Goal: Information Seeking & Learning: Learn about a topic

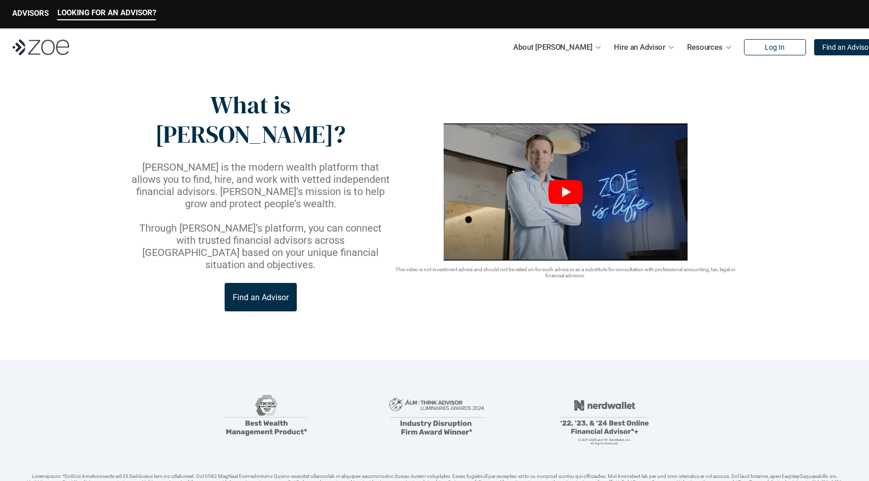
click at [557, 180] on icon "Play" at bounding box center [565, 192] width 35 height 24
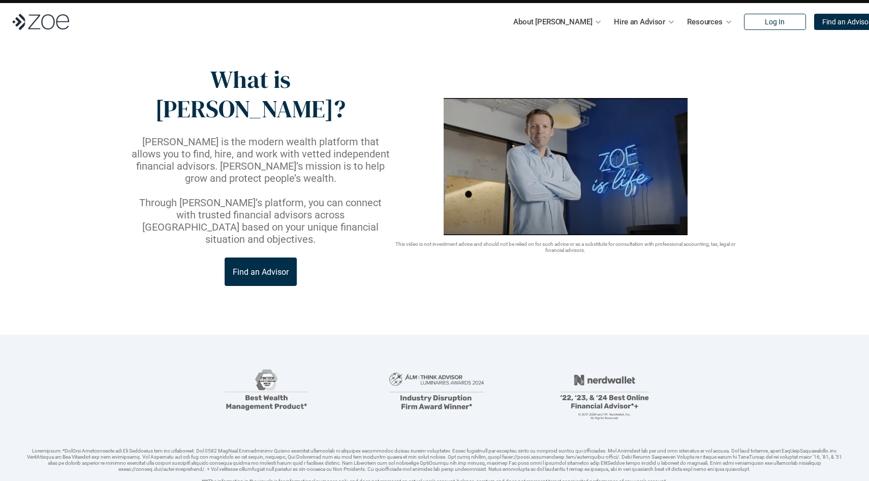
scroll to position [33, 0]
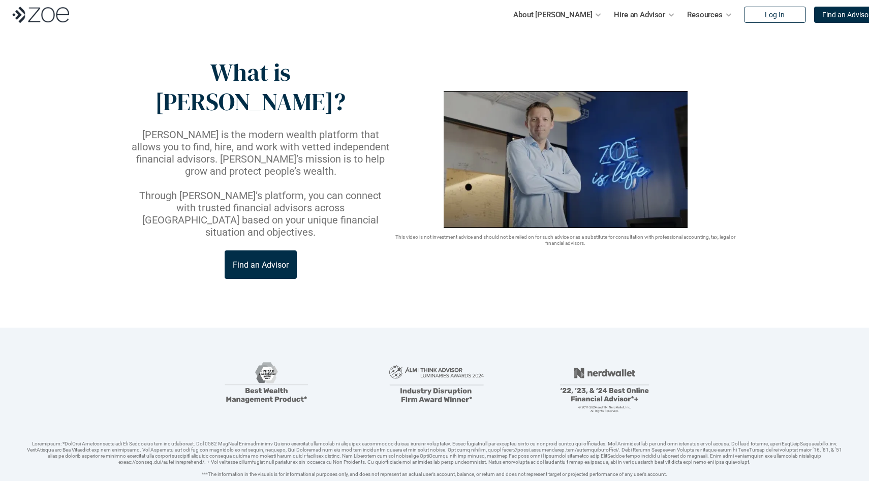
click at [250, 260] on p "Find an Advisor" at bounding box center [261, 265] width 56 height 10
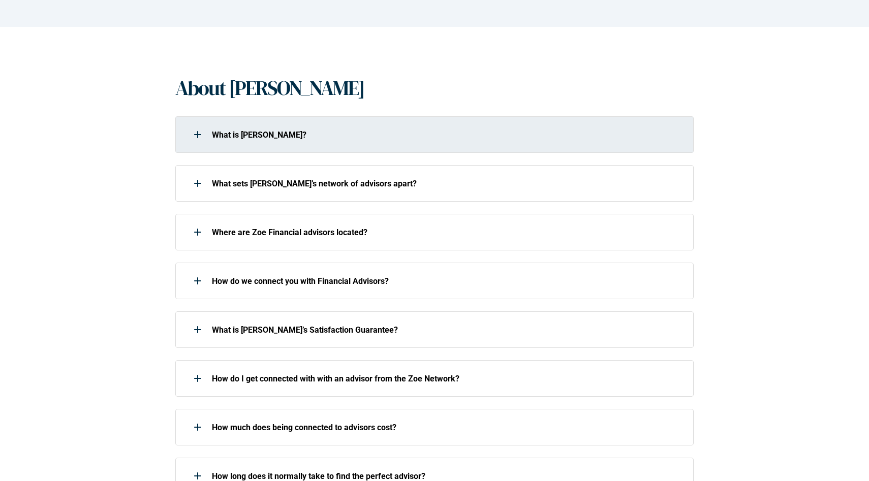
scroll to position [193, 0]
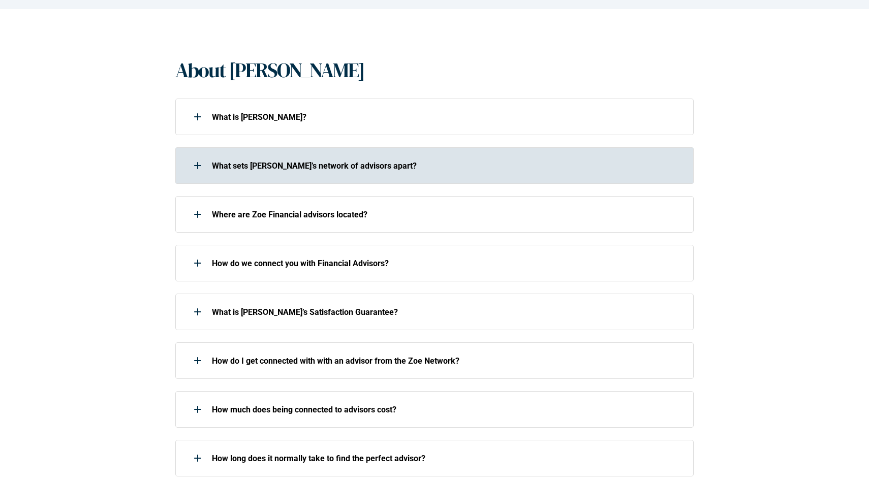
click at [356, 175] on div "What sets [PERSON_NAME]’s network of advisors apart?" at bounding box center [427, 165] width 505 height 20
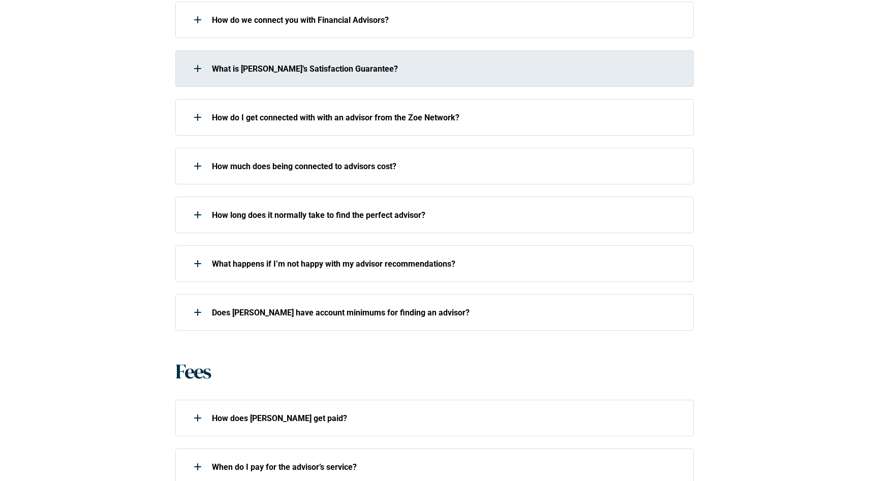
scroll to position [0, 0]
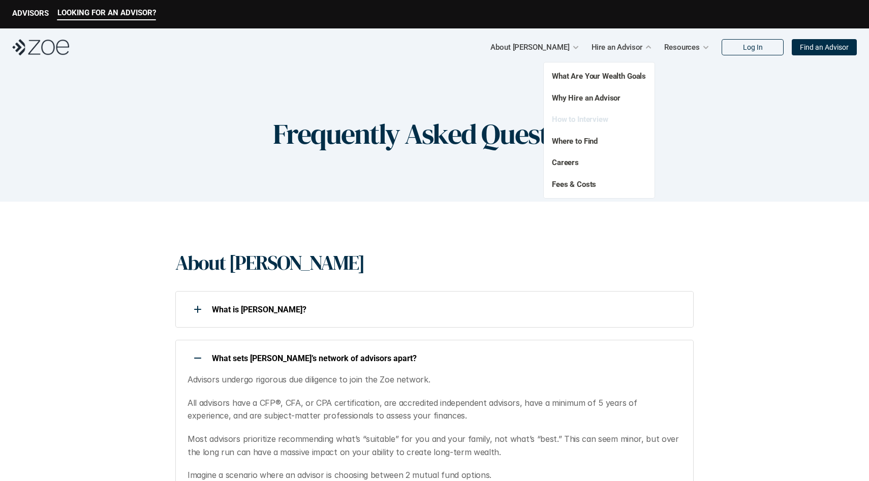
click at [590, 122] on link "How to Interview" at bounding box center [580, 119] width 56 height 9
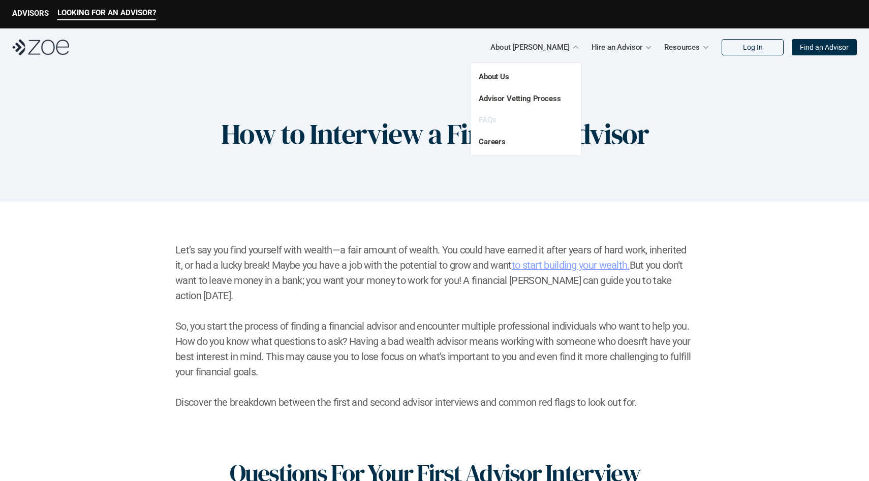
click at [491, 122] on link "FAQs" at bounding box center [487, 119] width 17 height 9
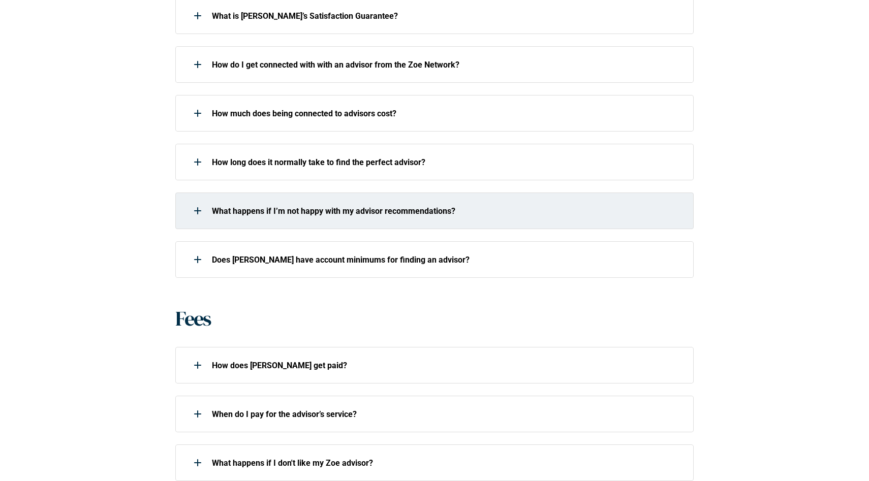
scroll to position [637, 0]
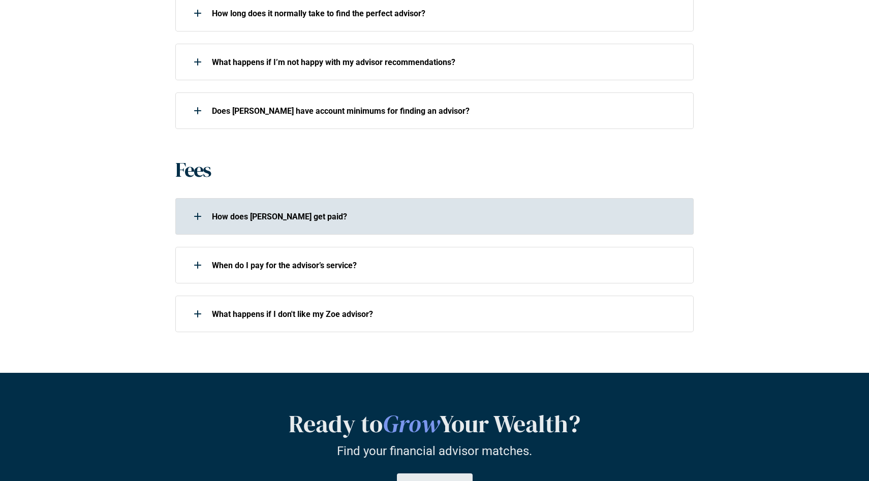
click at [334, 217] on p "How does [PERSON_NAME] get paid?" at bounding box center [446, 217] width 468 height 10
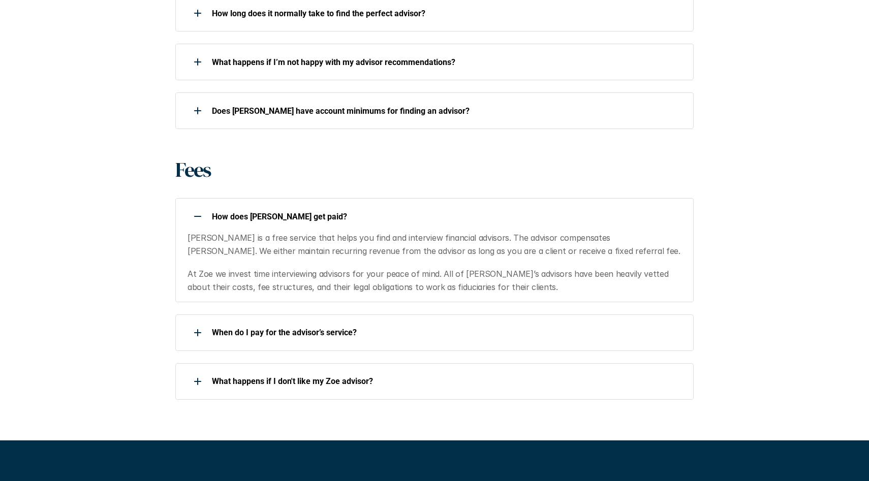
scroll to position [636, 0]
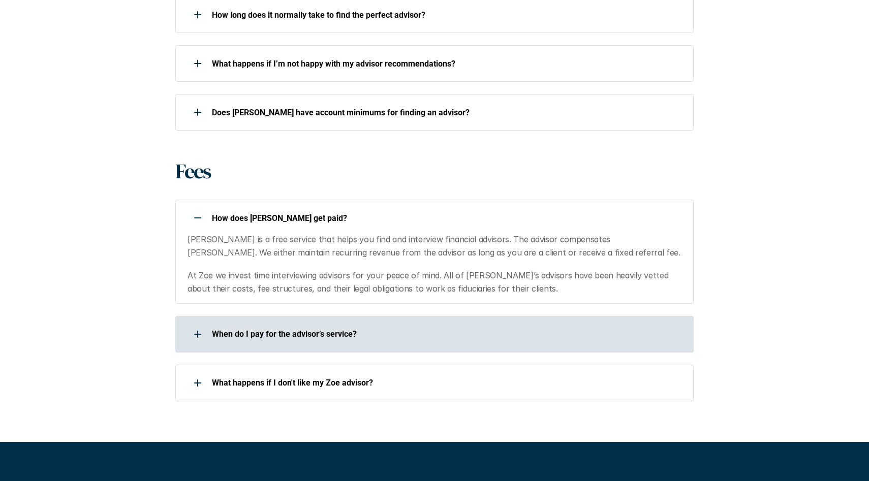
click at [409, 330] on p "When do I pay for the advisor’s service?" at bounding box center [446, 334] width 468 height 10
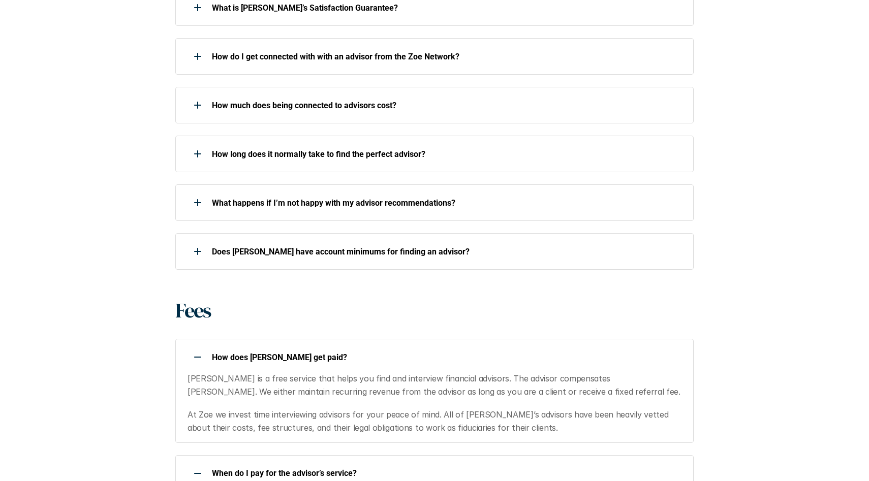
scroll to position [785, 0]
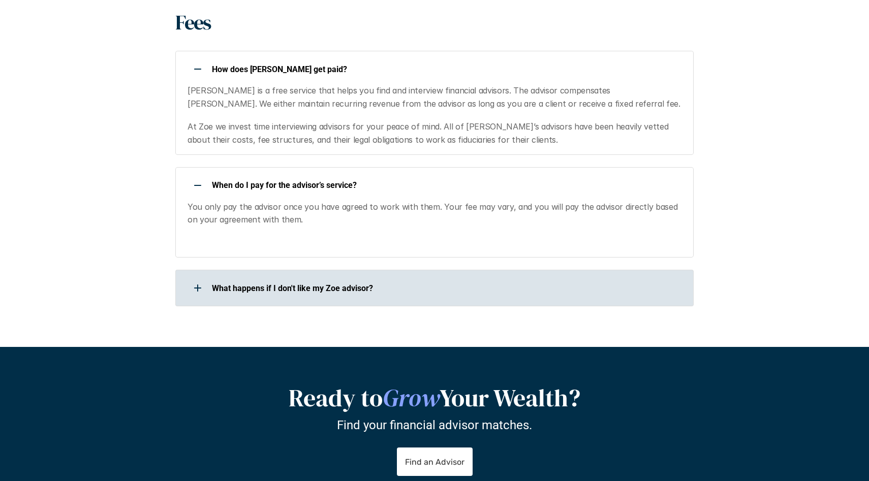
click at [371, 297] on div "What happens if I don't like my Zoe advisor?" at bounding box center [427, 288] width 505 height 20
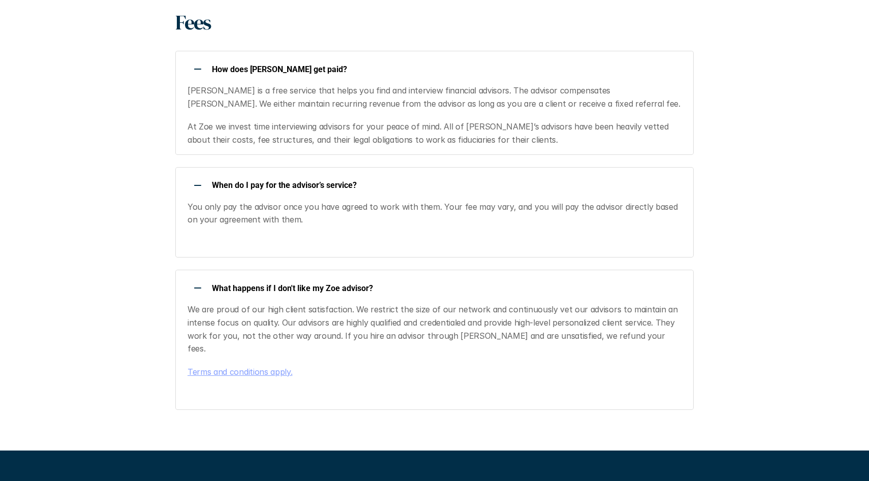
scroll to position [1196, 0]
